Goal: Information Seeking & Learning: Check status

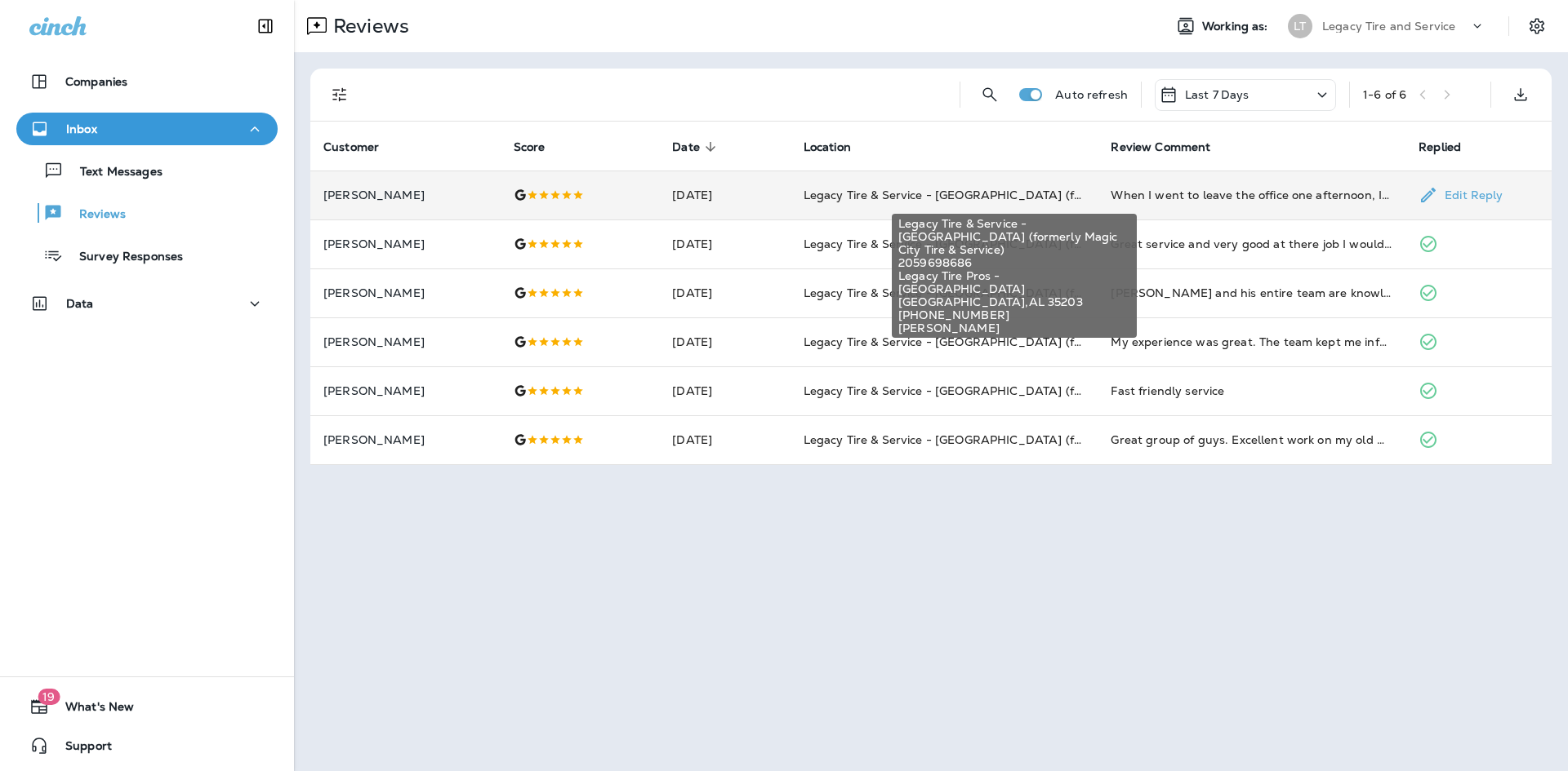
click at [945, 193] on span "Legacy Tire & Service - [GEOGRAPHIC_DATA] (formerly Magic City Tire & Service)" at bounding box center [1033, 195] width 460 height 15
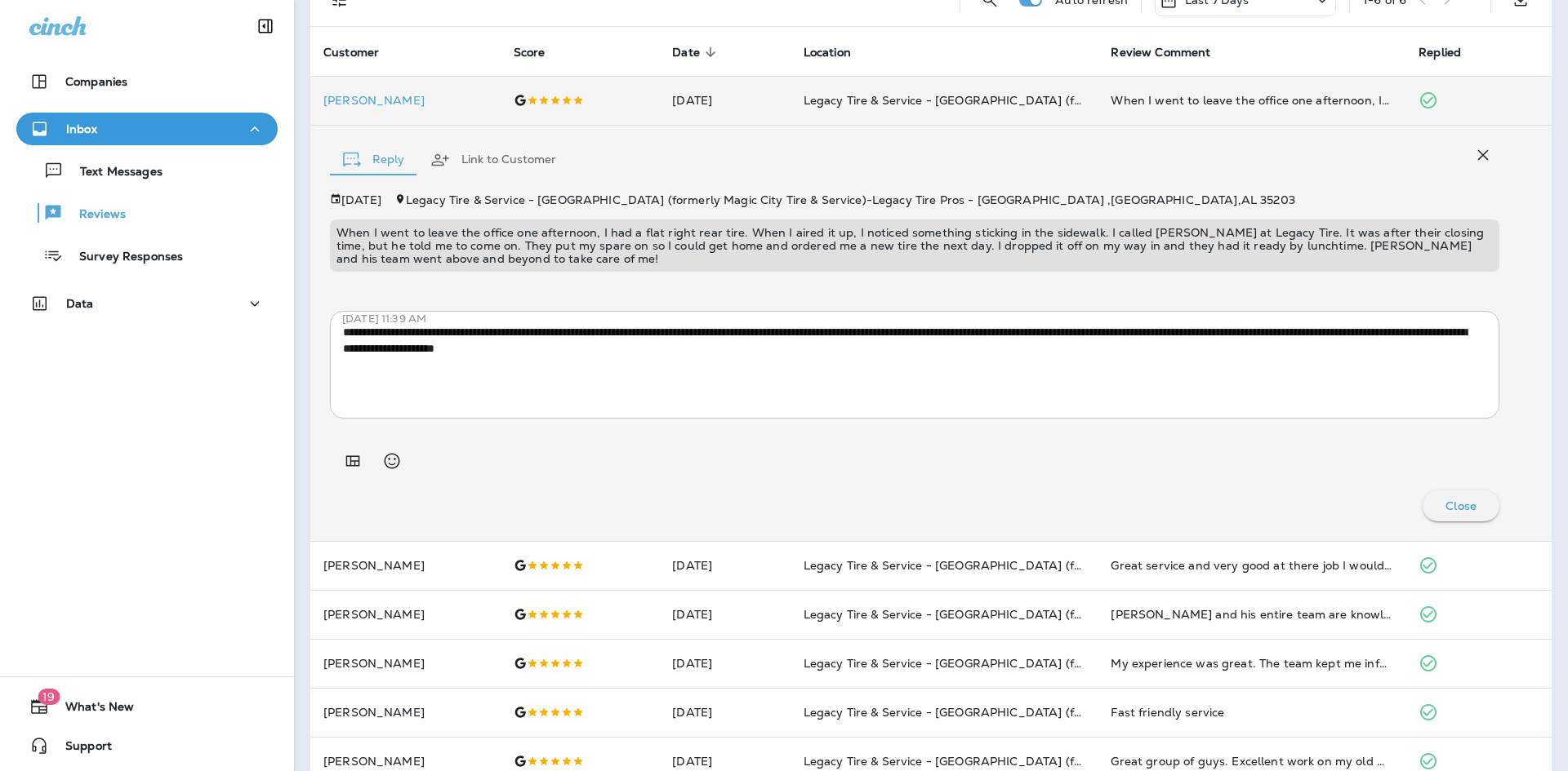
scroll to position [127, 0]
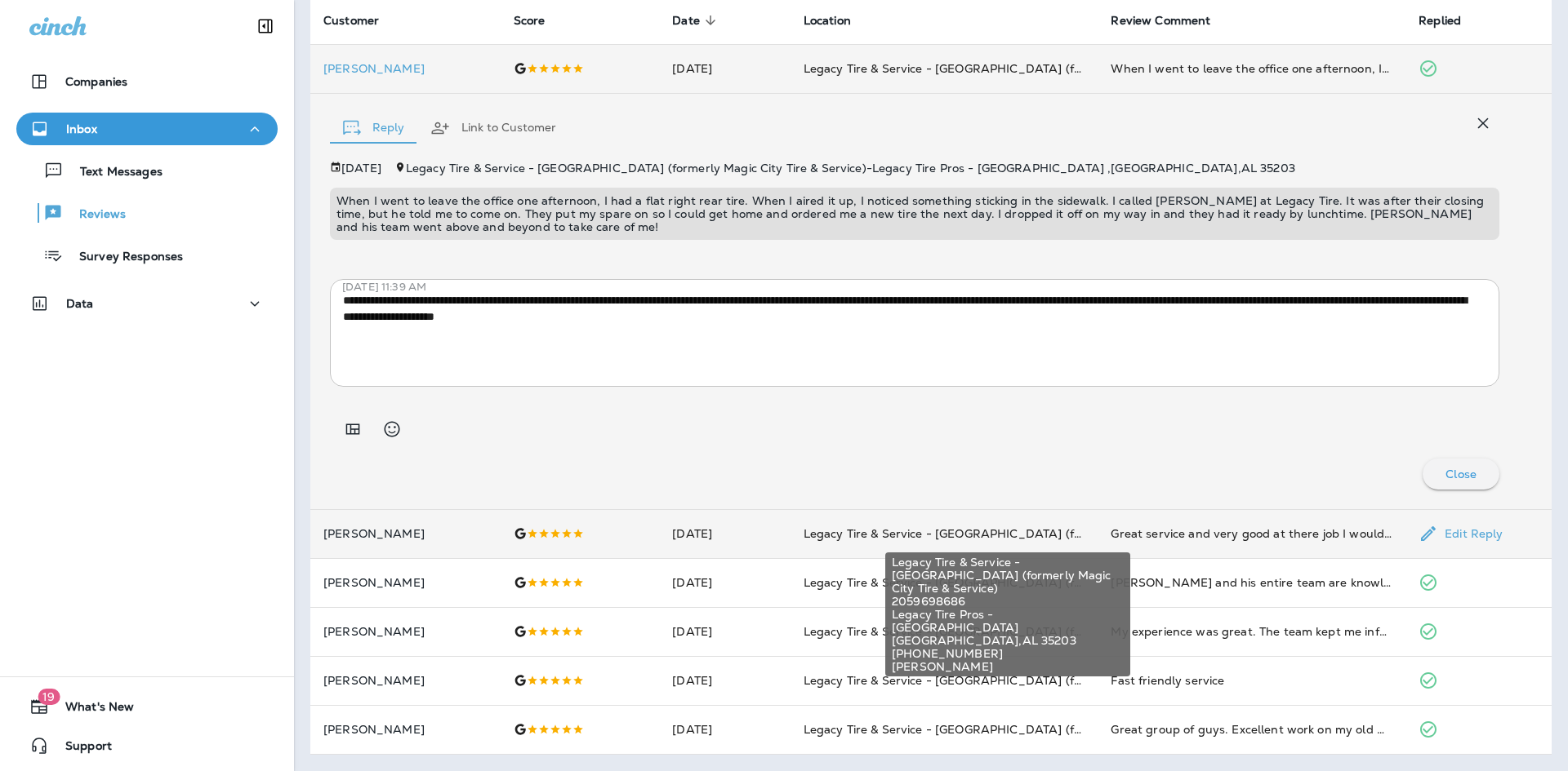
click at [1029, 531] on span "Legacy Tire & Service - [GEOGRAPHIC_DATA] (formerly Magic City Tire & Service)" at bounding box center [1033, 534] width 460 height 15
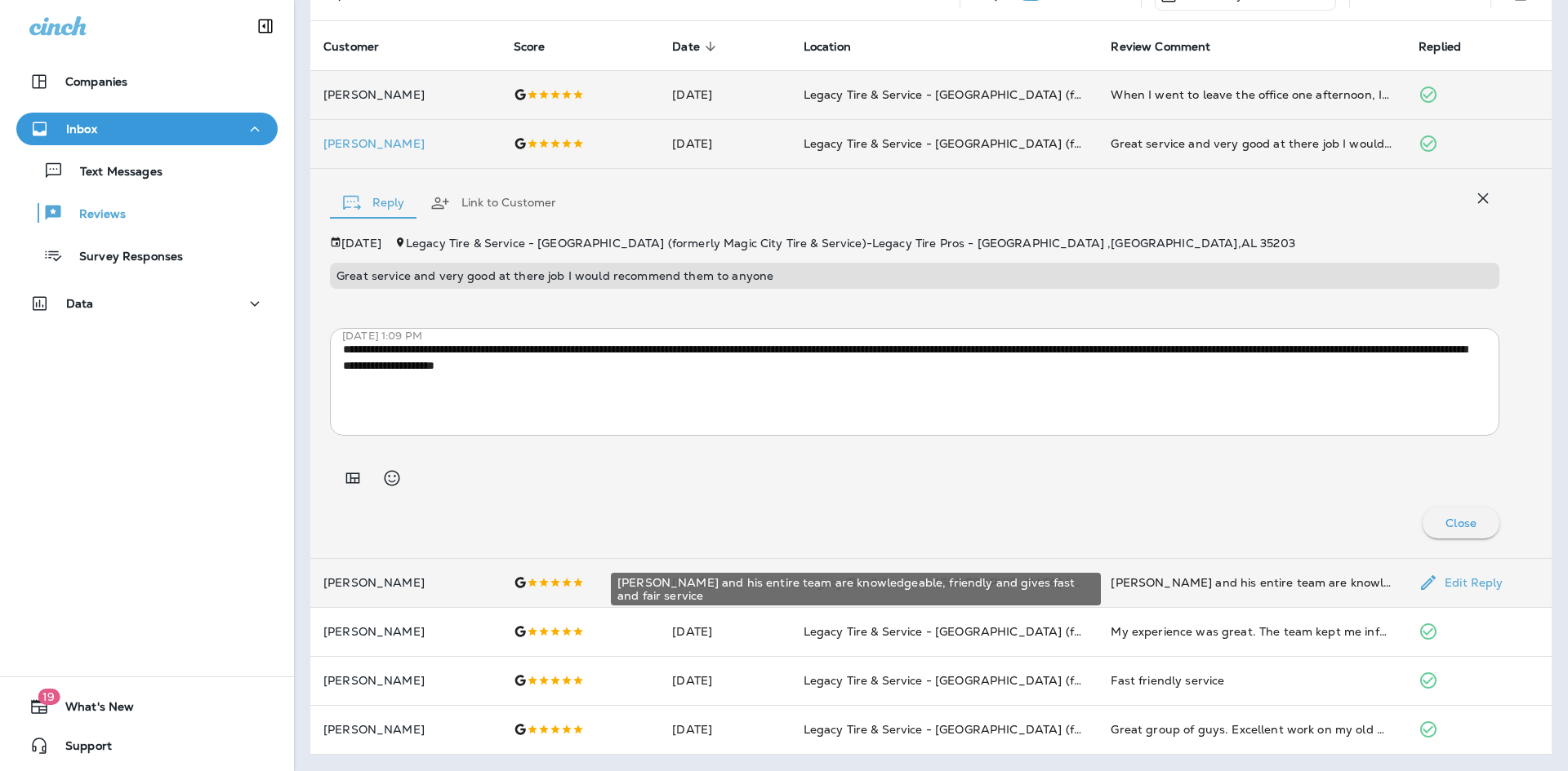
click at [1137, 588] on div "[PERSON_NAME] and his entire team are knowledgeable, friendly and gives fast an…" at bounding box center [1251, 582] width 282 height 16
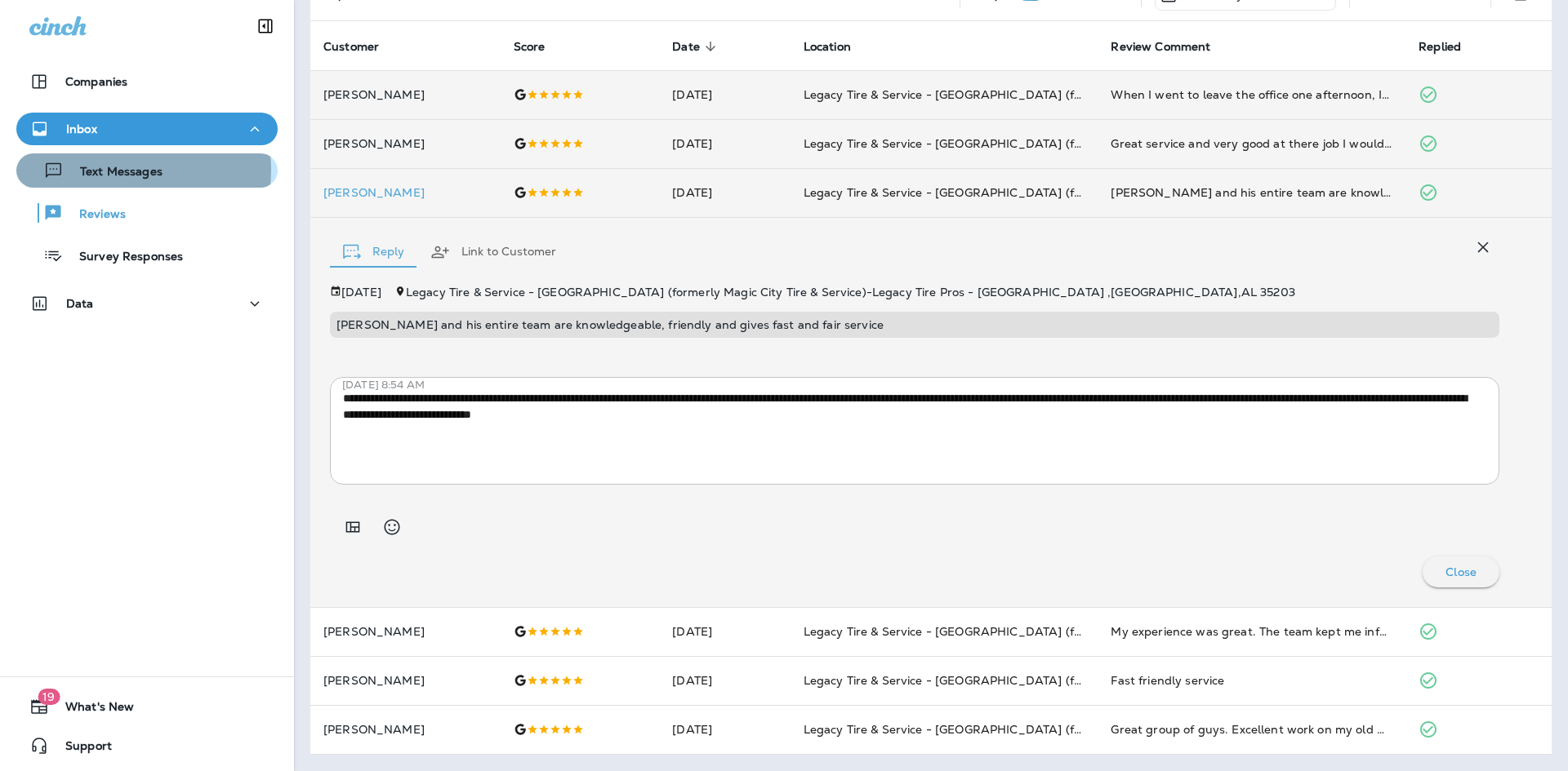
click at [103, 170] on p "Text Messages" at bounding box center [113, 173] width 99 height 16
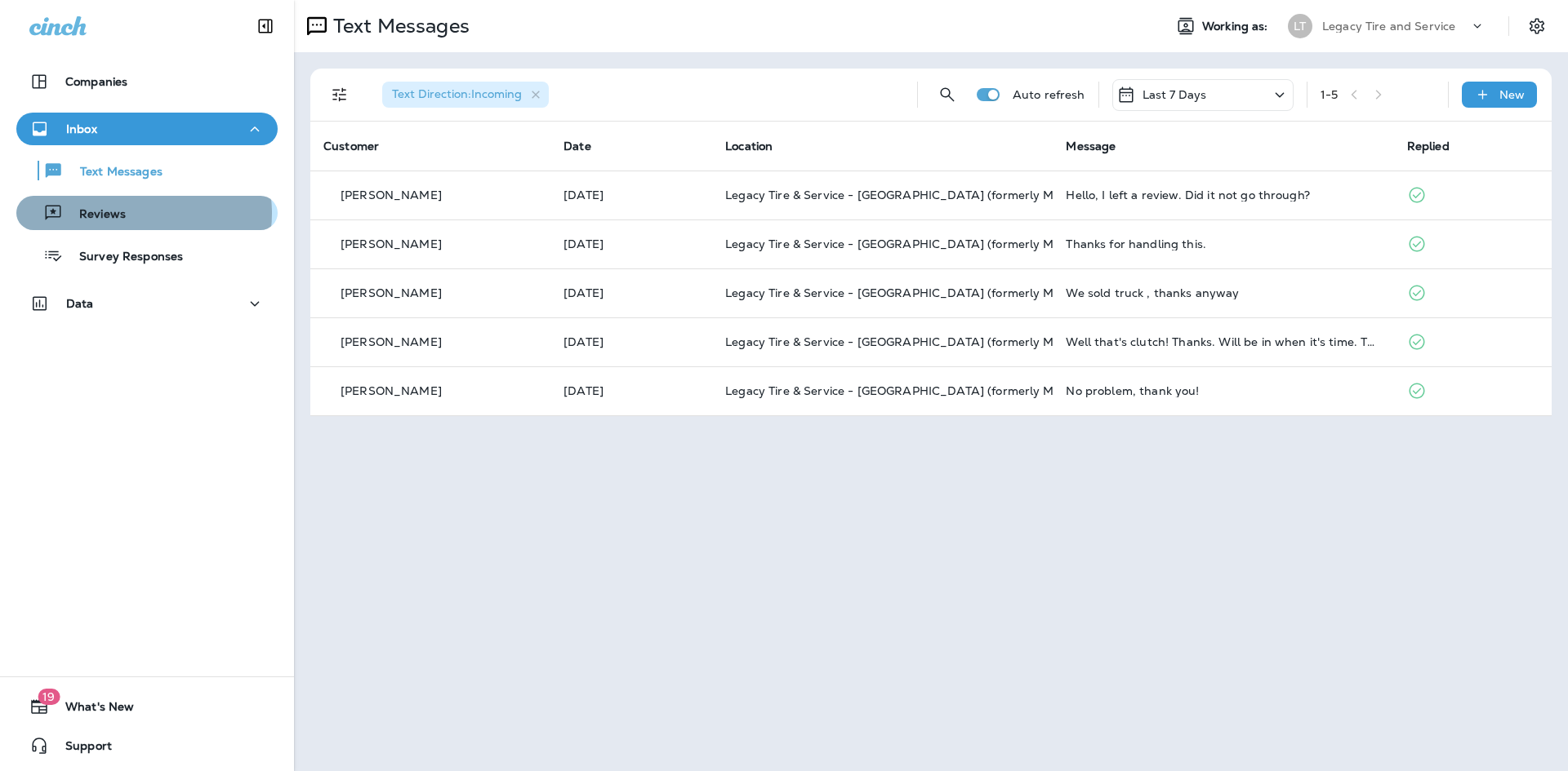
click at [139, 213] on div "Reviews" at bounding box center [147, 213] width 248 height 24
